Goal: Find specific page/section: Find specific page/section

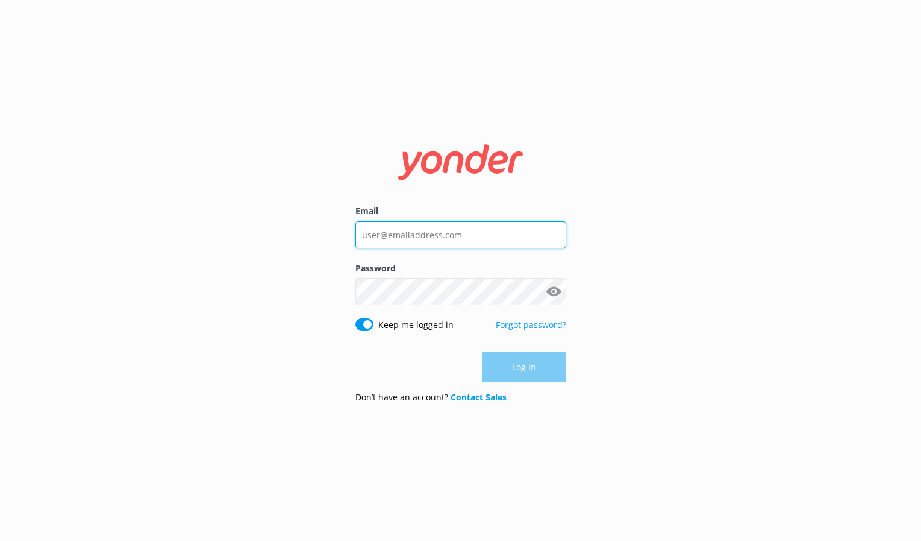
type input "letsgo@sbadventureco.com"
click at [254, 139] on div "Email letsgo@sbadventureco.com Password Show password Keep me logged in Forgot …" at bounding box center [460, 270] width 921 height 541
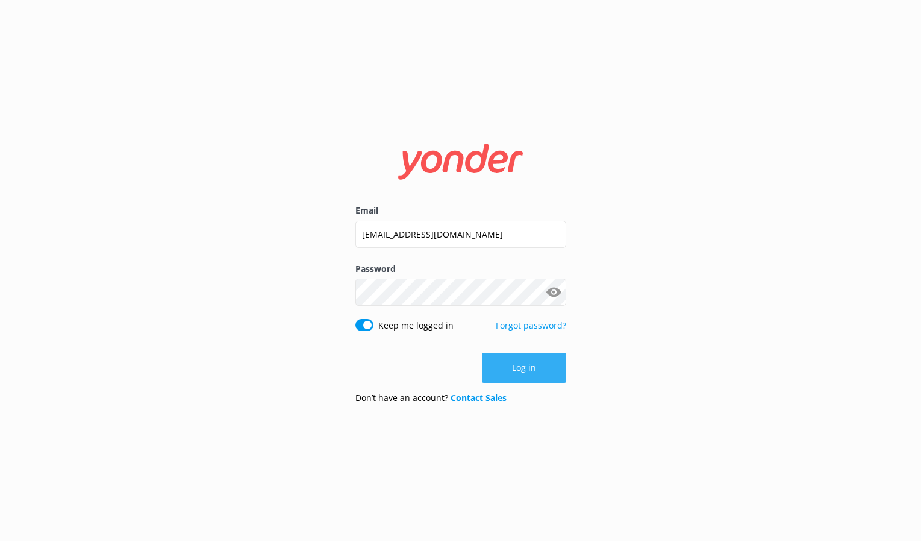
click at [523, 369] on button "Log in" at bounding box center [524, 368] width 84 height 30
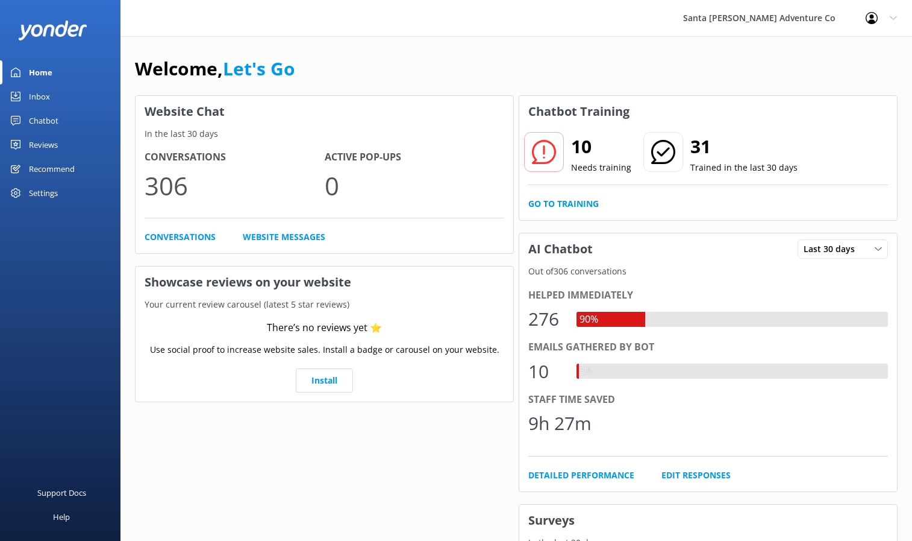
click at [45, 99] on div "Inbox" at bounding box center [39, 96] width 21 height 24
